Goal: Transaction & Acquisition: Purchase product/service

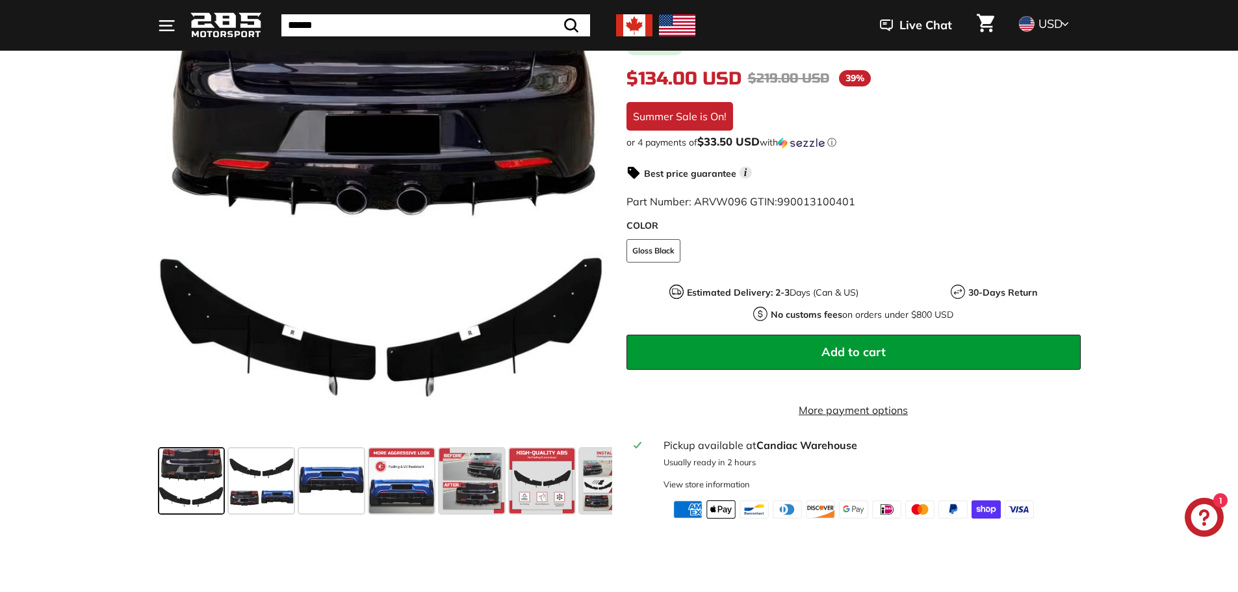
scroll to position [262, 0]
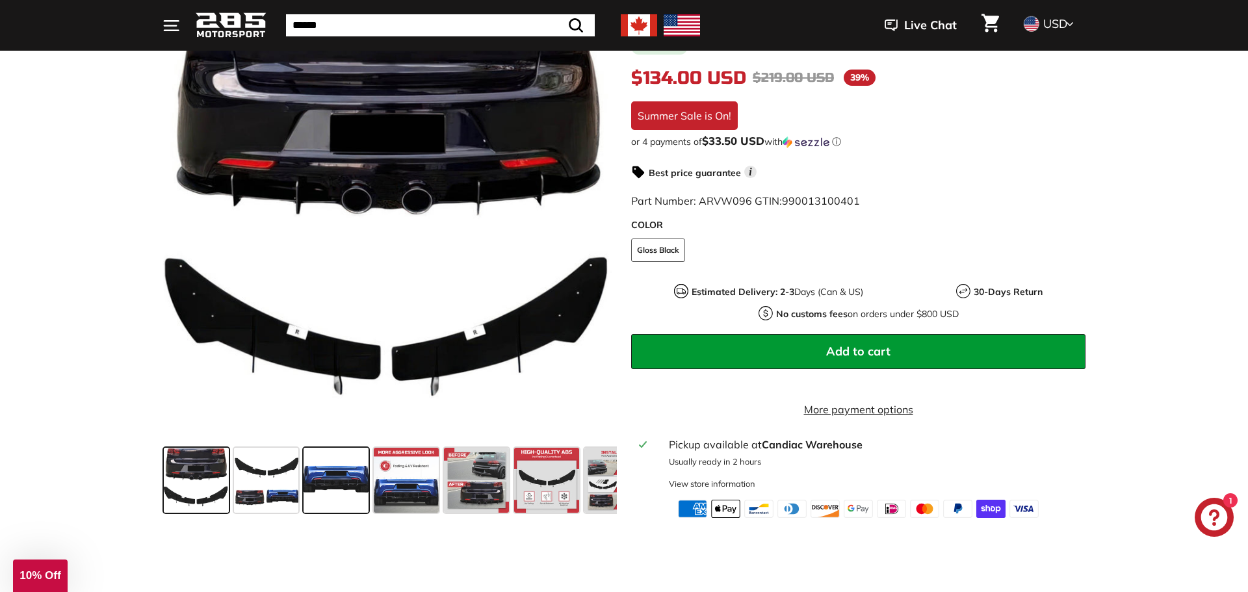
click at [337, 493] on div "Close dialog UNLOCK 10% Off Sign up to receive 10% off your first order and exc…" at bounding box center [624, 296] width 1248 height 592
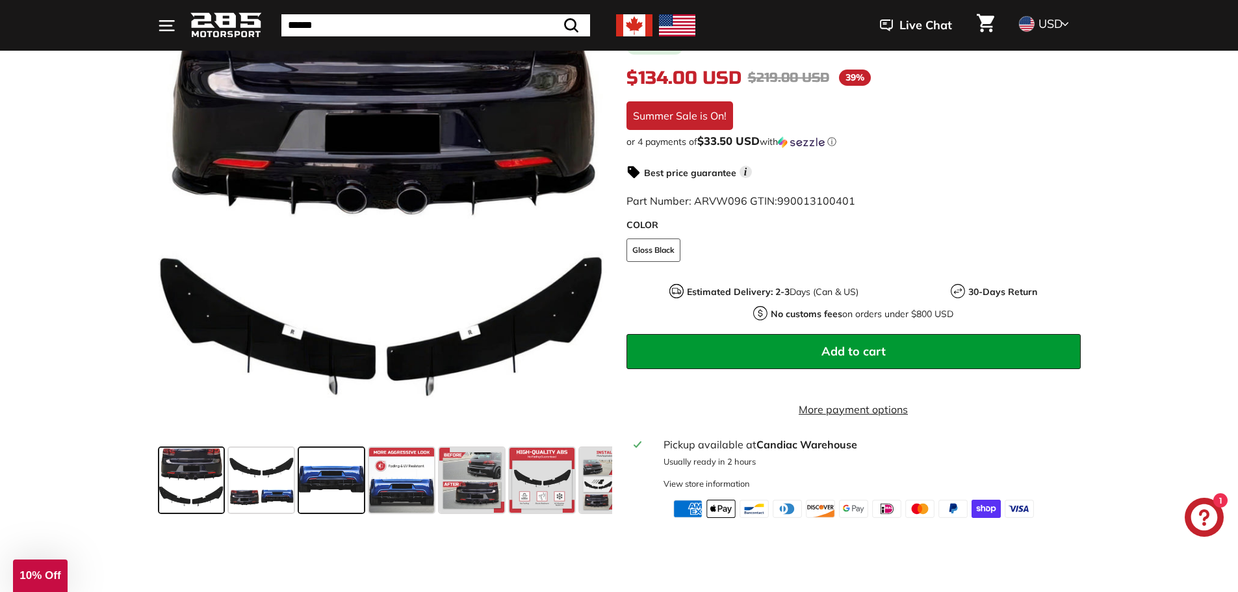
click at [337, 493] on span at bounding box center [331, 480] width 65 height 65
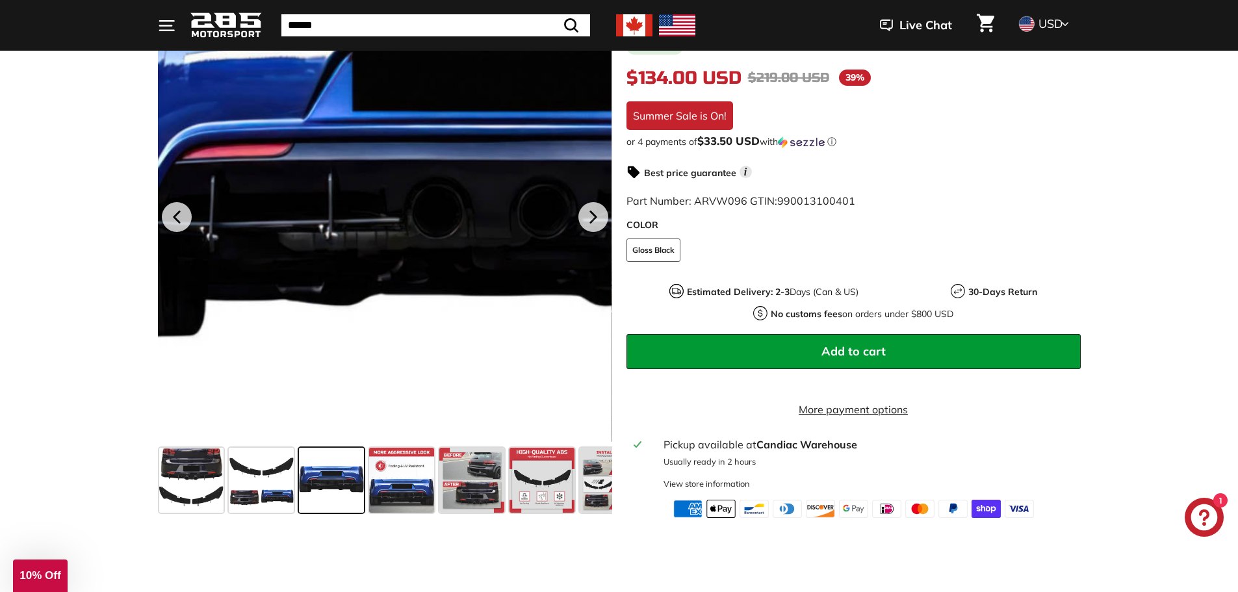
click at [285, 272] on div at bounding box center [384, 215] width 454 height 456
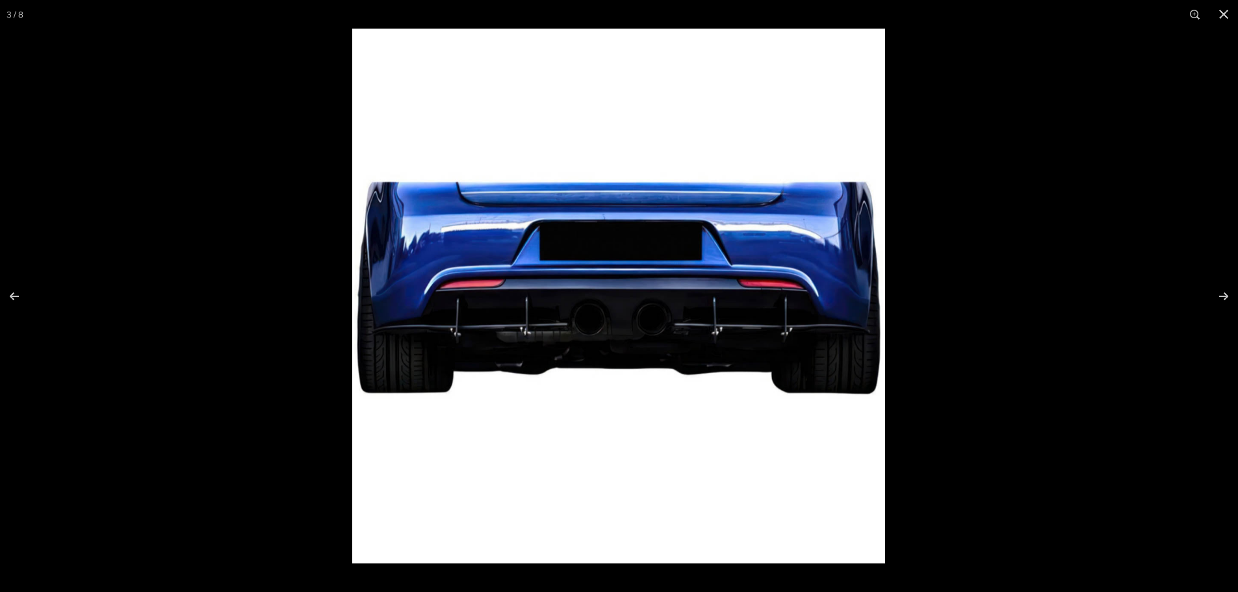
click at [580, 318] on img at bounding box center [618, 296] width 533 height 535
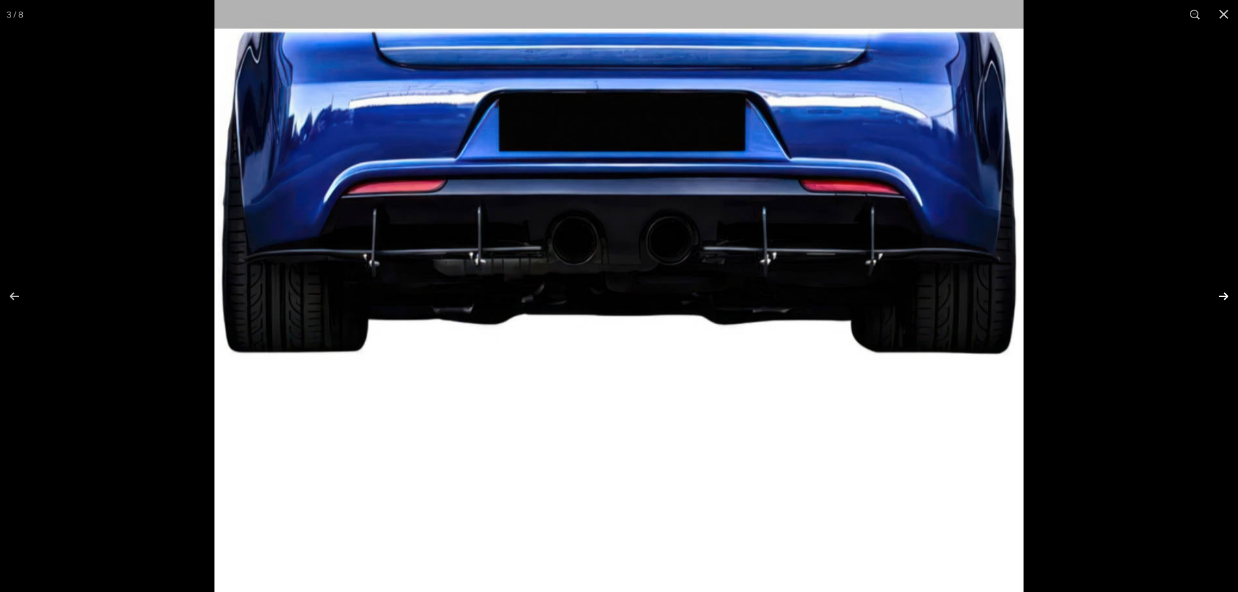
click at [1222, 298] on button at bounding box center [1215, 296] width 45 height 65
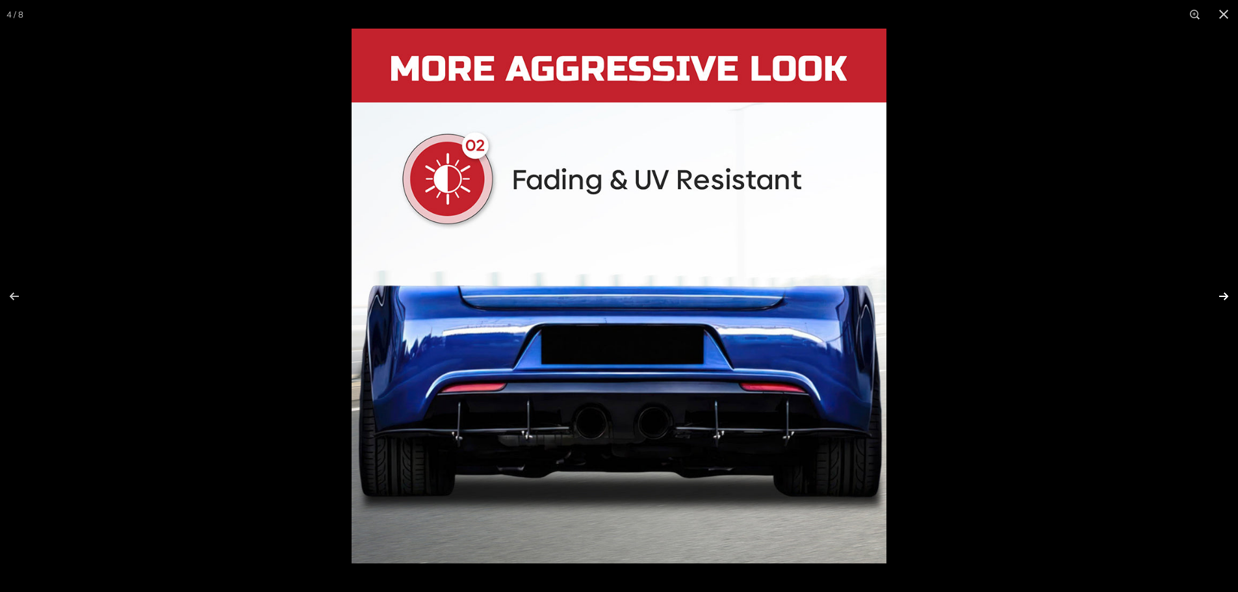
click at [1222, 298] on button at bounding box center [1215, 296] width 45 height 65
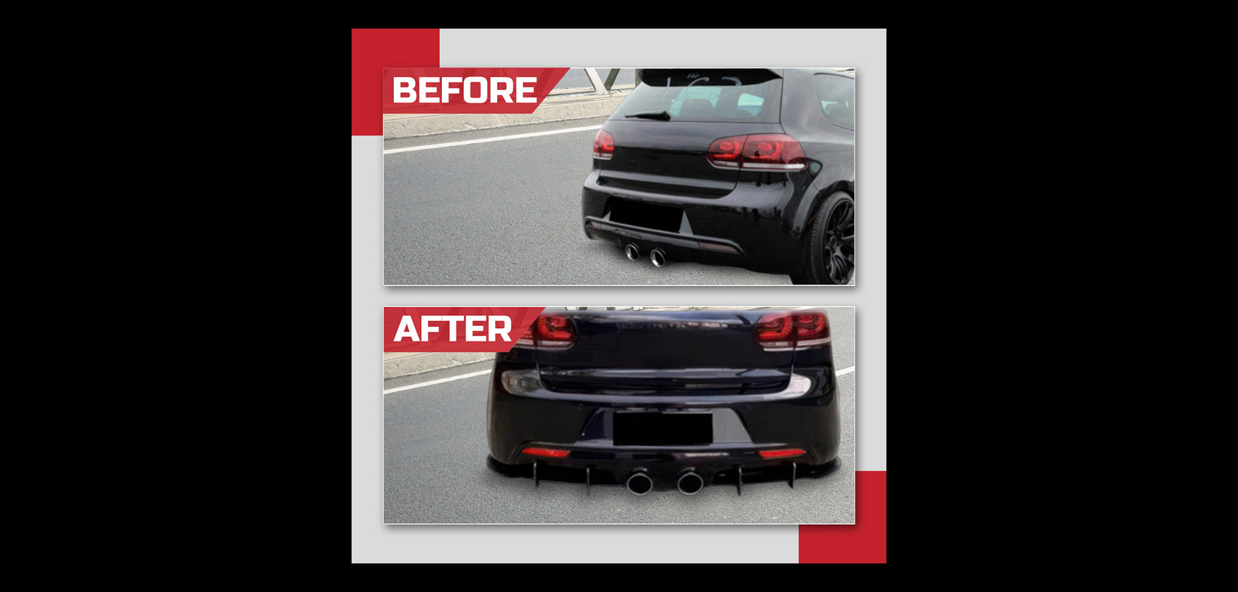
click at [1222, 298] on button at bounding box center [1215, 296] width 45 height 65
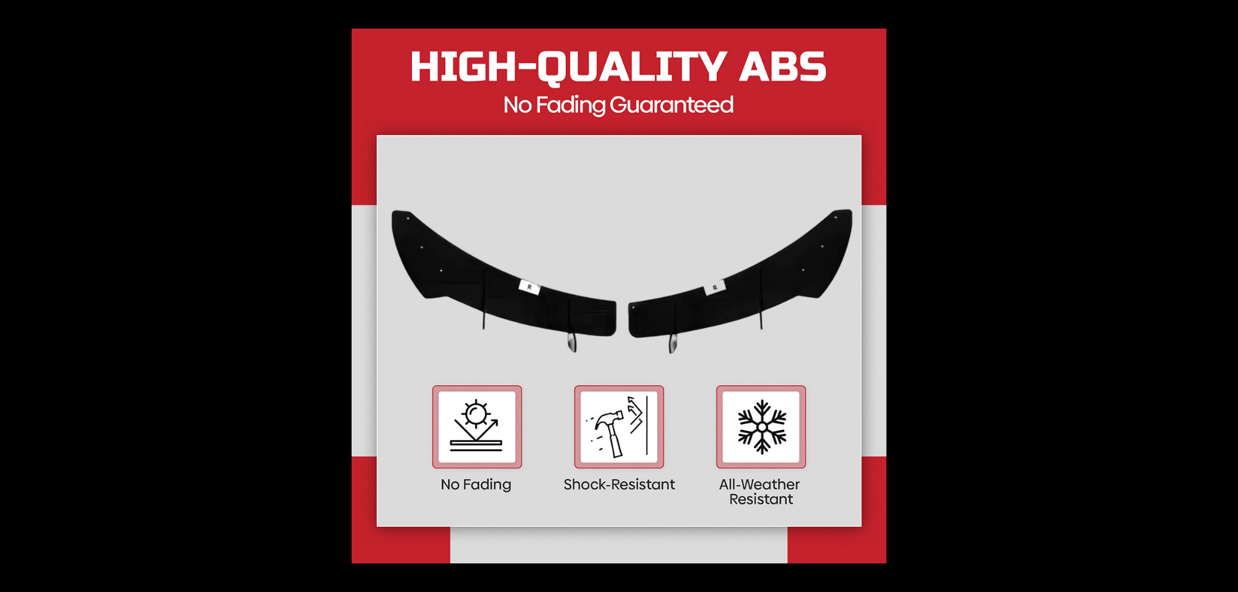
click at [1222, 298] on button at bounding box center [1215, 296] width 45 height 65
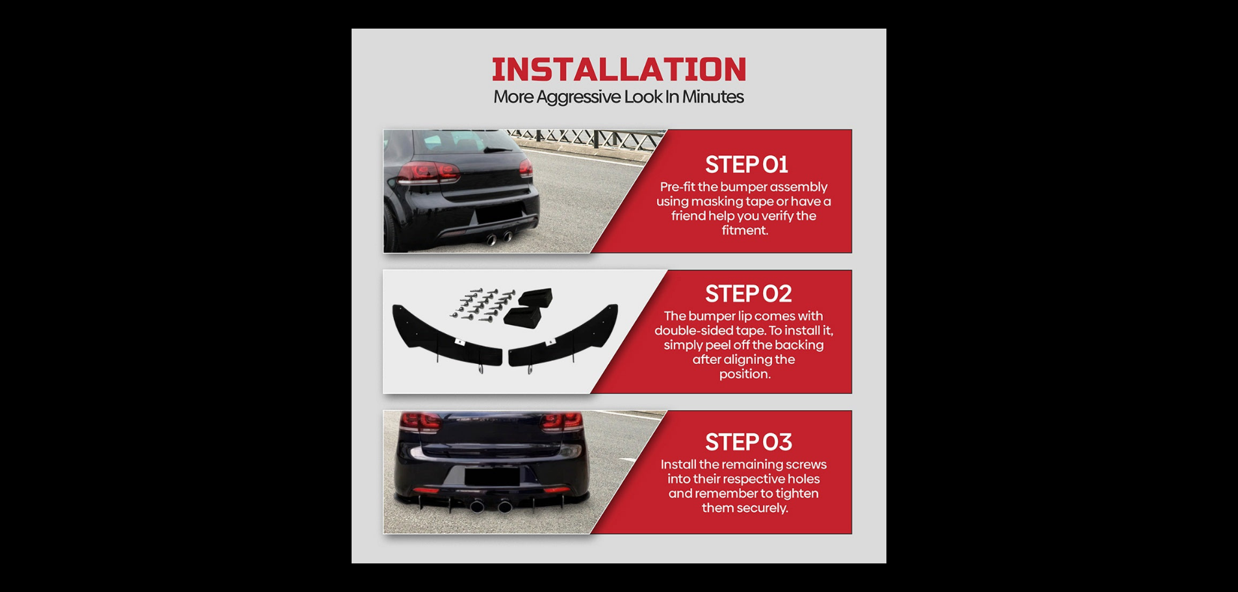
scroll to position [0, 105]
click at [1222, 298] on button at bounding box center [1215, 296] width 45 height 65
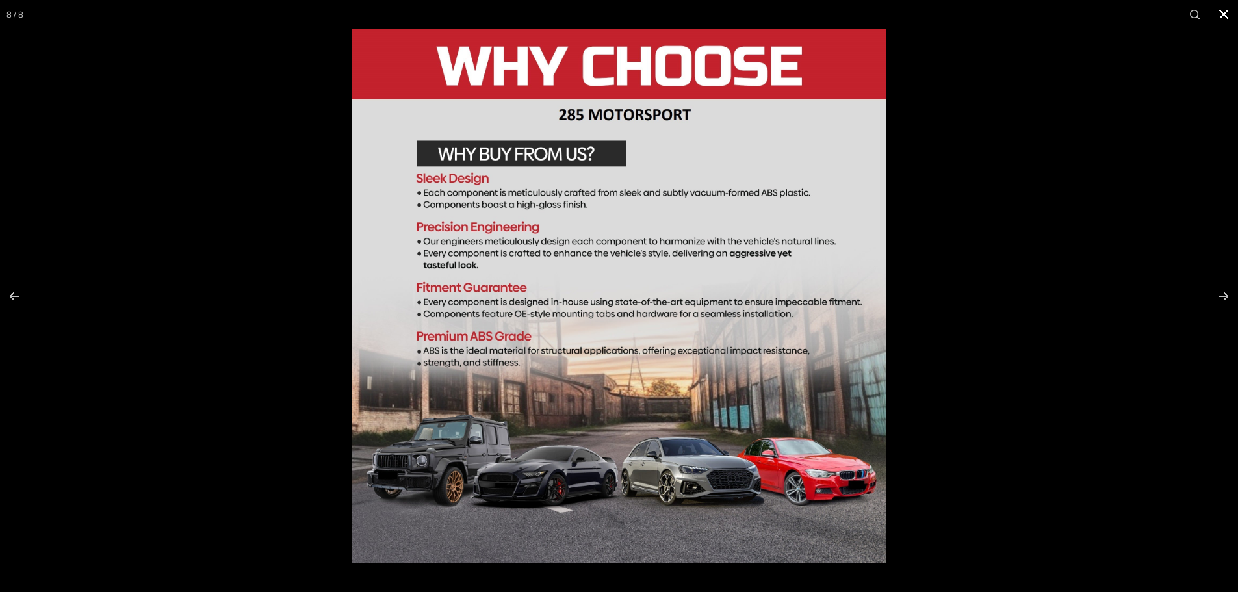
click at [1222, 18] on button at bounding box center [1223, 14] width 29 height 29
